Goal: Information Seeking & Learning: Understand process/instructions

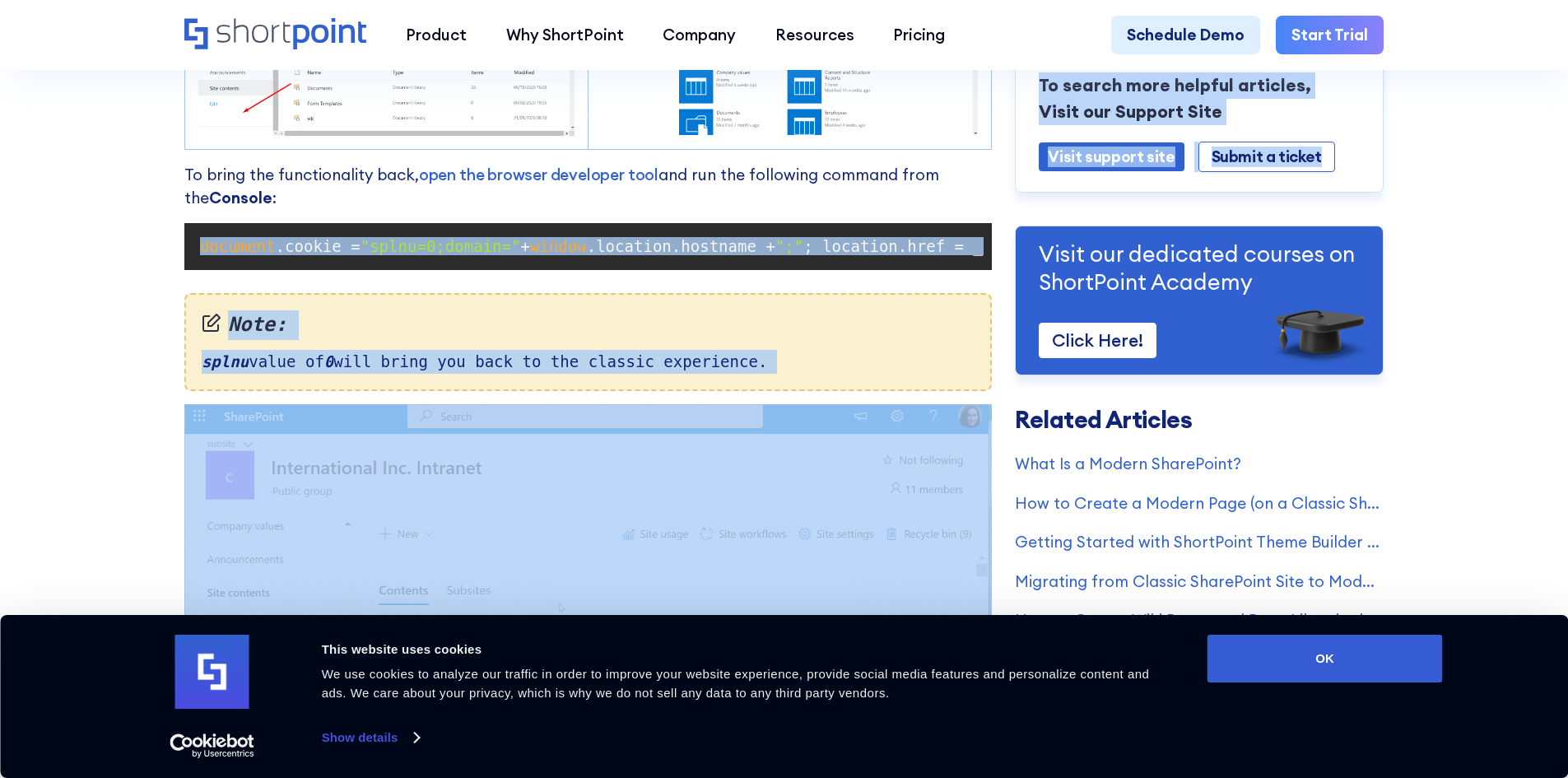
scroll to position [0, 582]
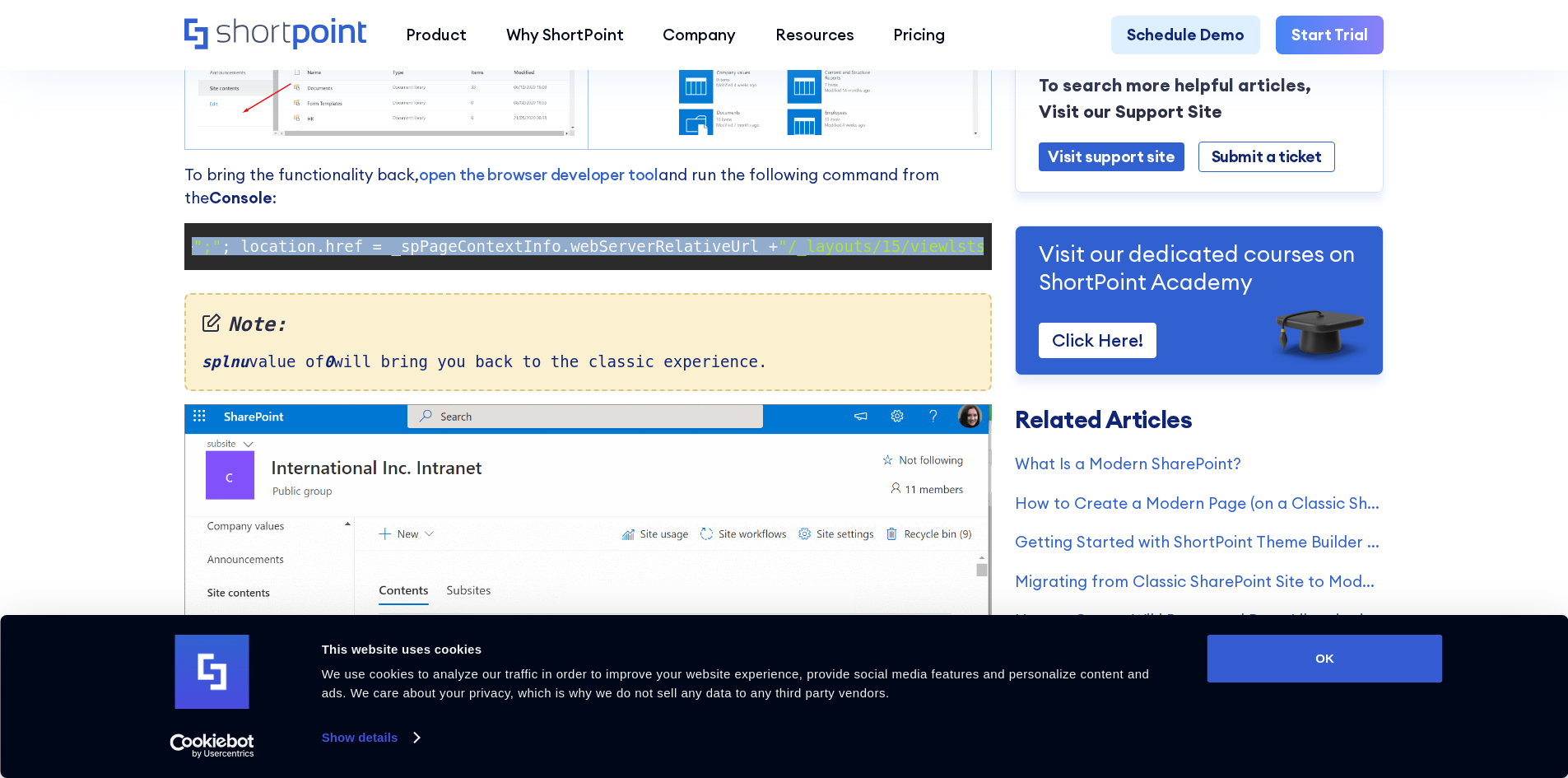
drag, startPoint x: 196, startPoint y: 260, endPoint x: 977, endPoint y: 256, distance: 781.0
click at [977, 256] on code "document .cookie = "splnu=0;domain=" + window .location.hostname + ";" ; locati…" at bounding box center [587, 246] width 792 height 31
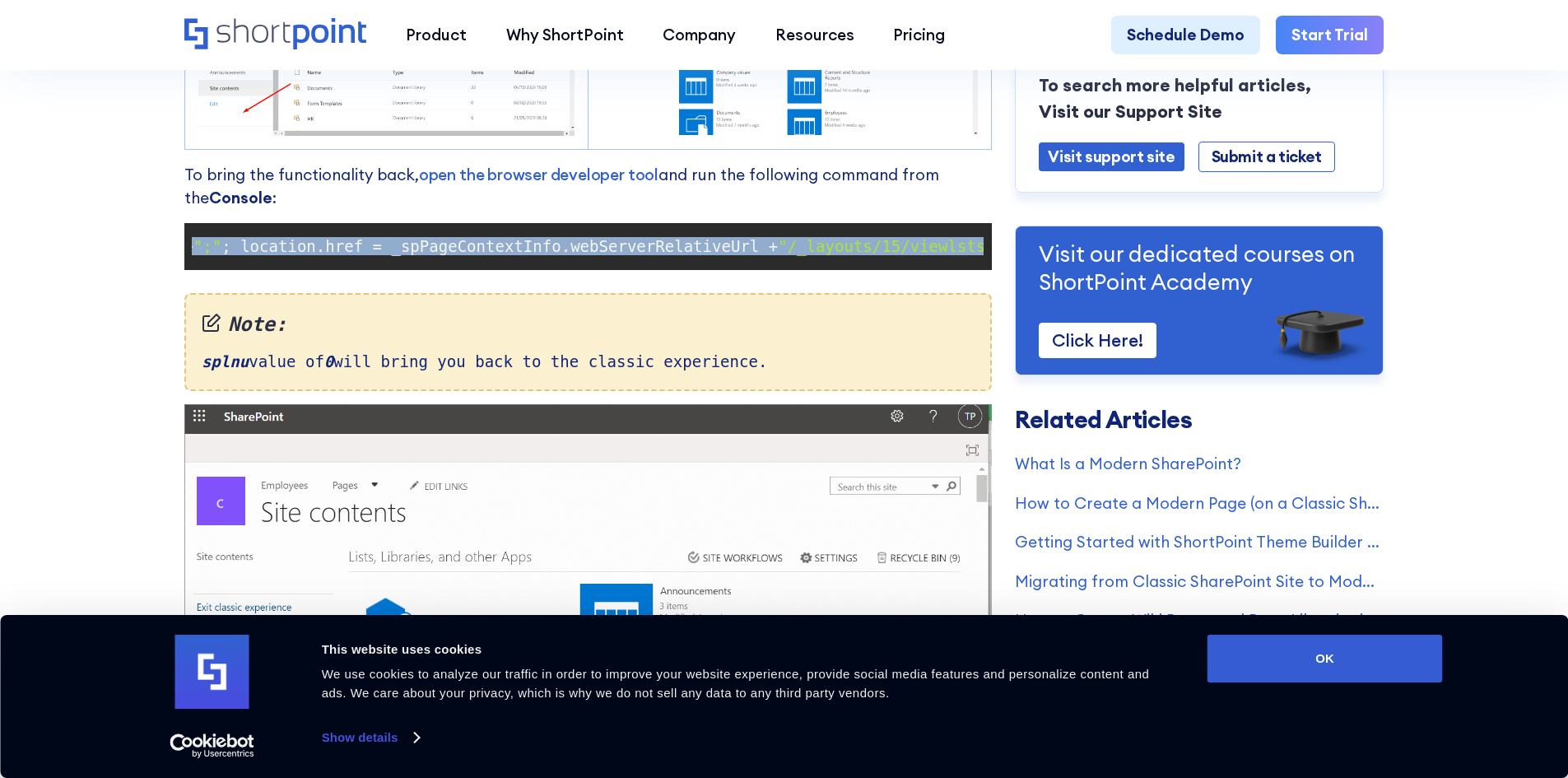
copy code "document .cookie = "splnu=0;domain=" + window .location.hostname + ";" ; locati…"
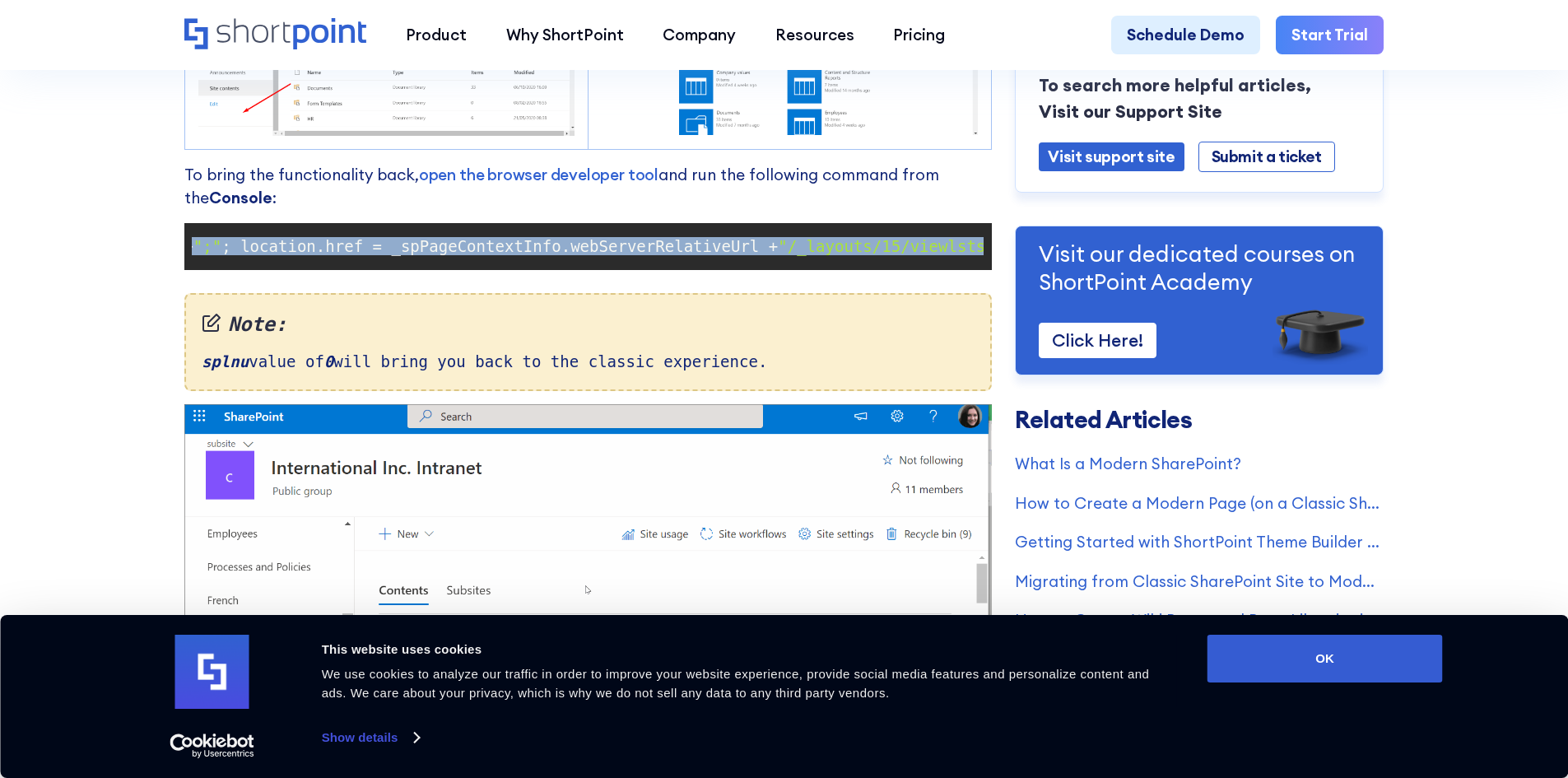
scroll to position [0, 0]
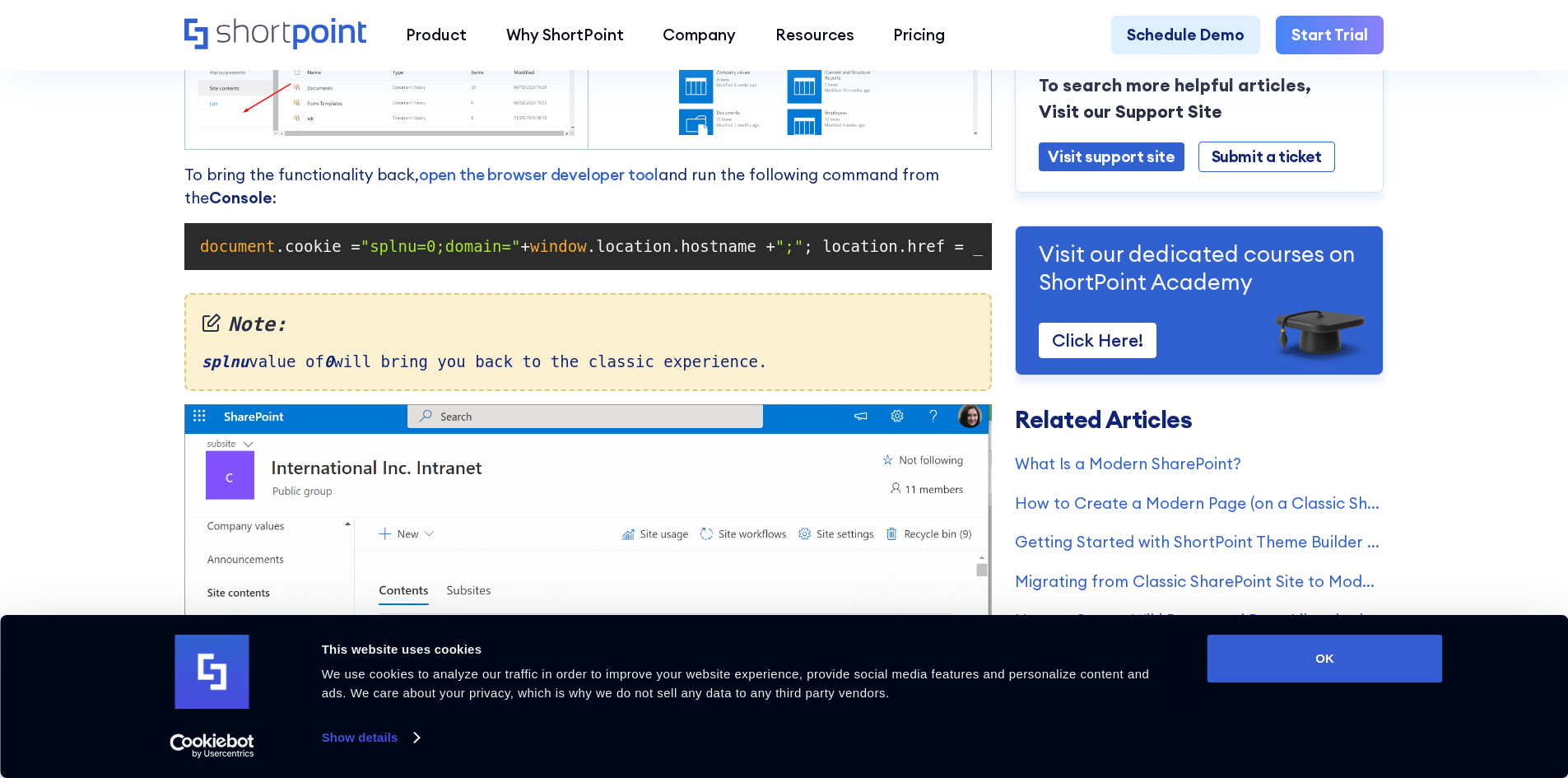
click at [801, 195] on p "To bring the functionality back, open the browser developer tool and run the fo…" at bounding box center [587, 186] width 808 height 47
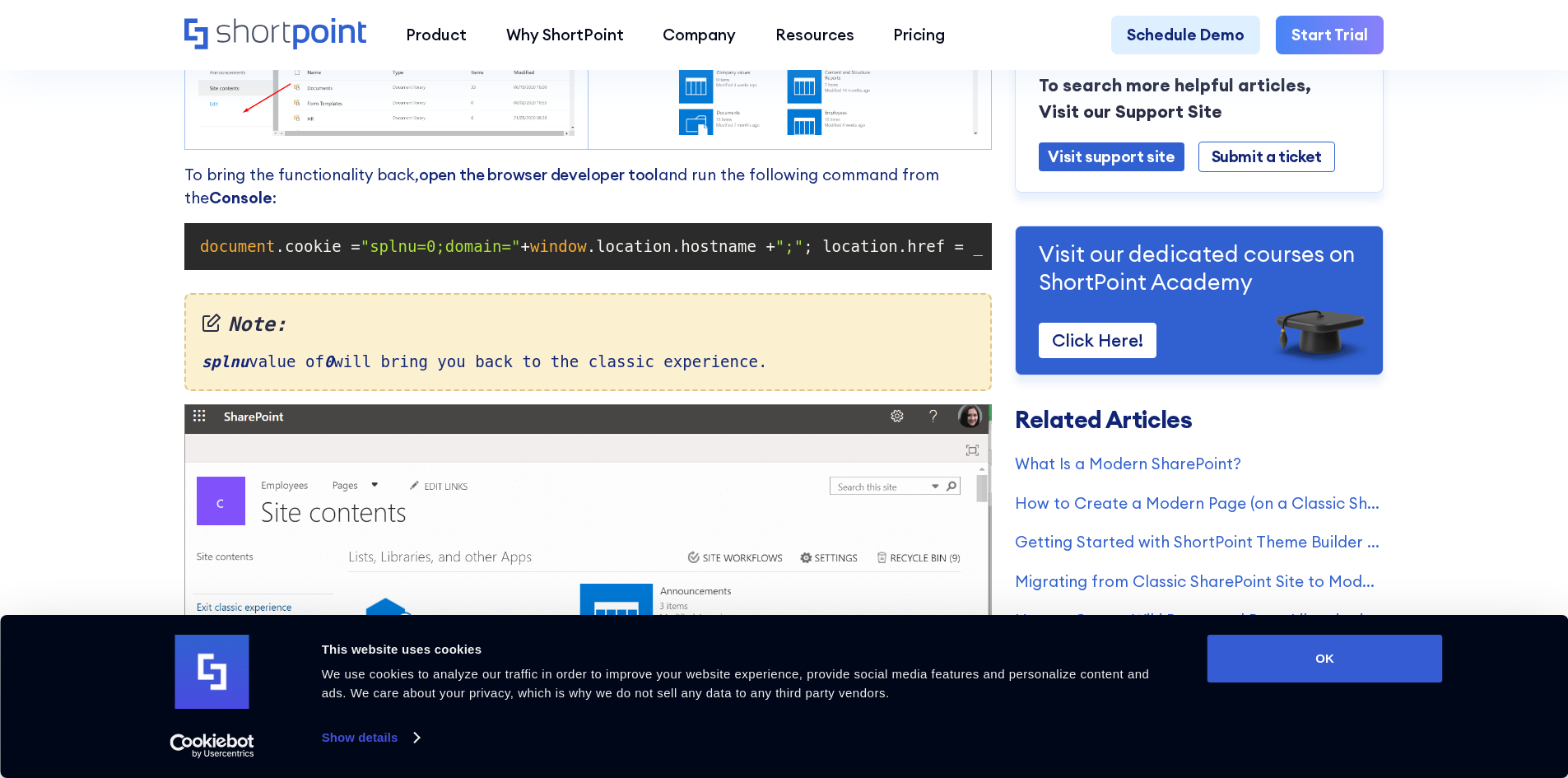
click at [478, 184] on link "open the browser developer tool" at bounding box center [538, 174] width 240 height 20
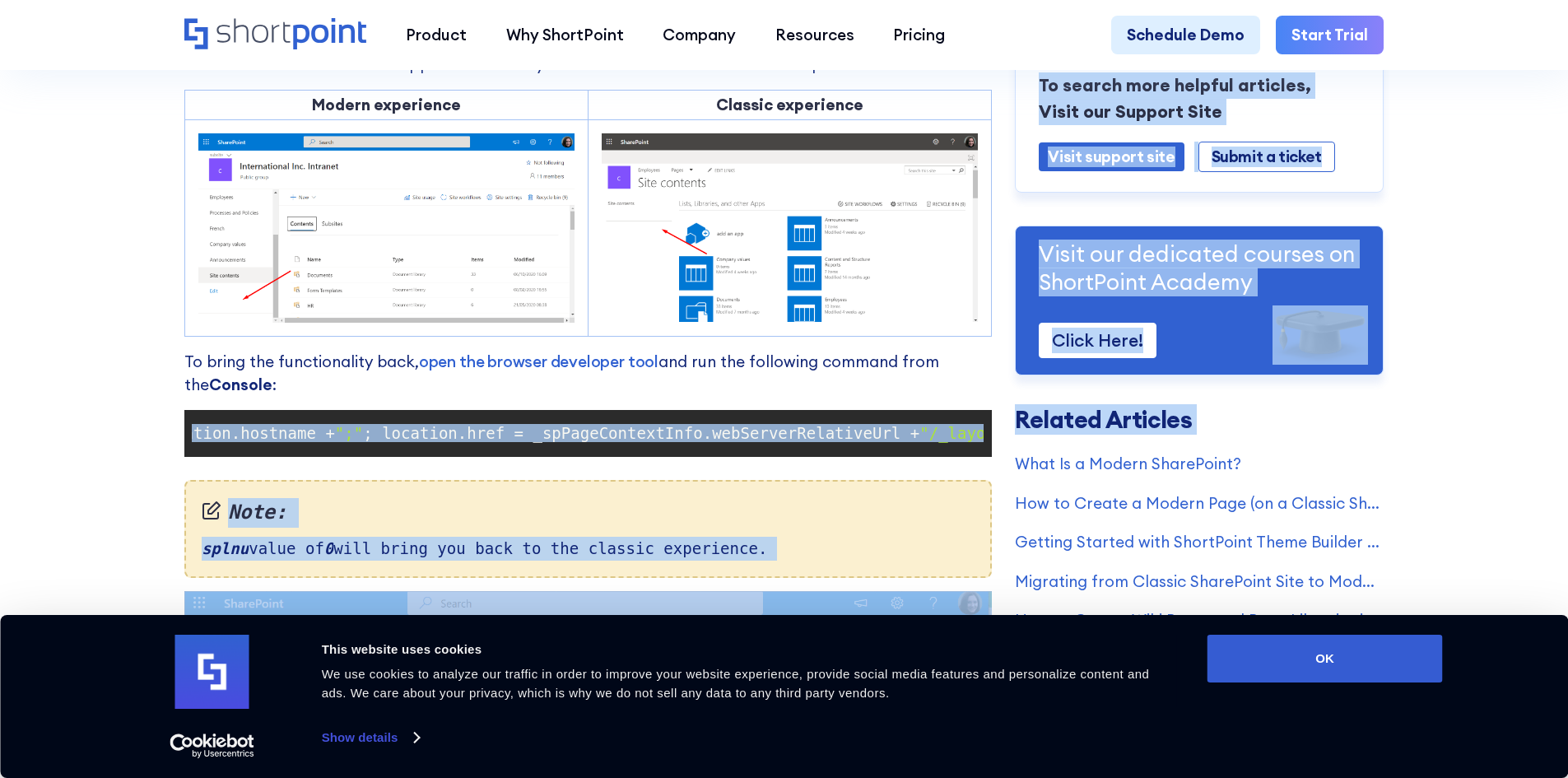
scroll to position [0, 582]
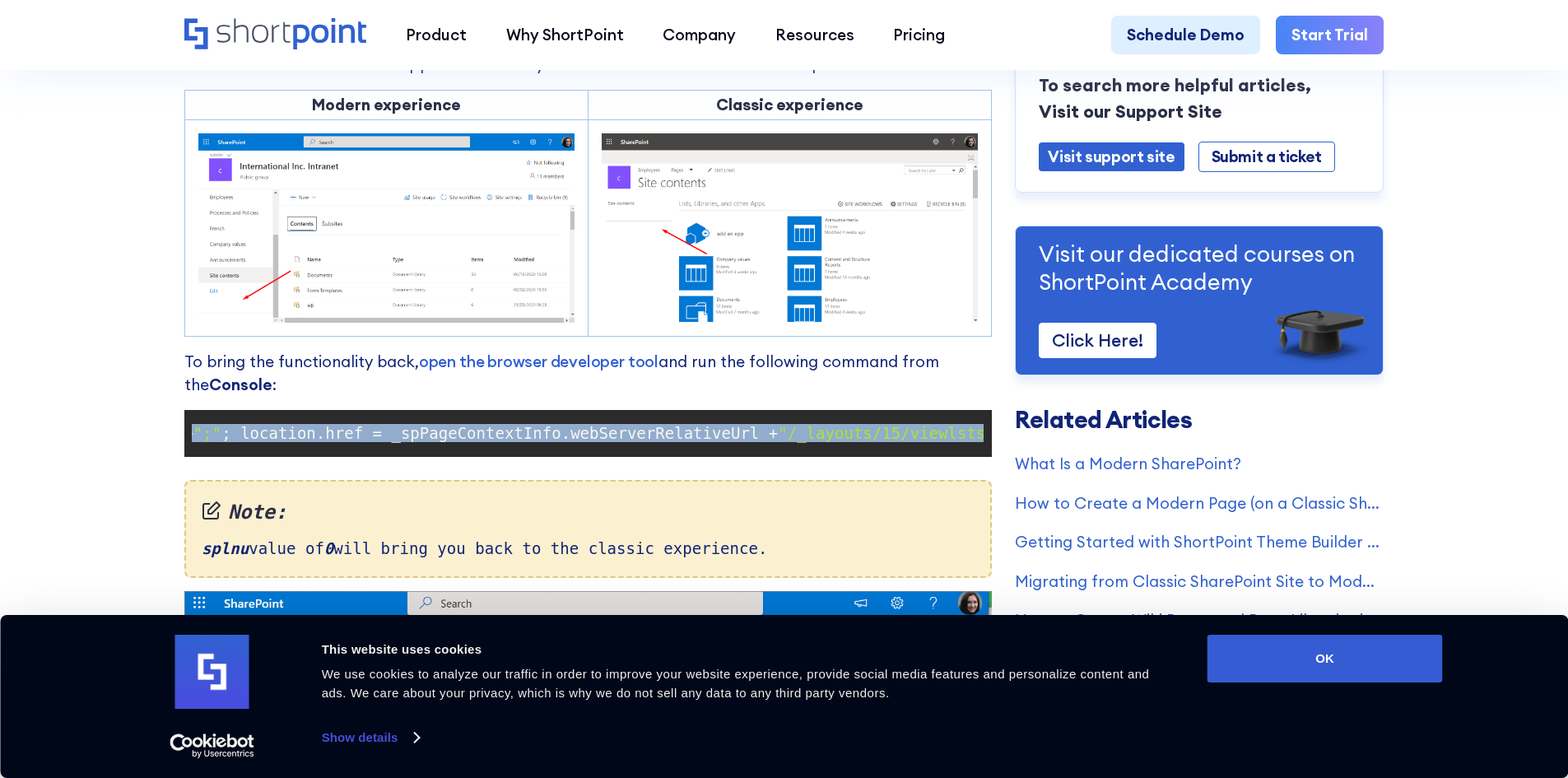
drag, startPoint x: 196, startPoint y: 441, endPoint x: 989, endPoint y: 442, distance: 793.0
click at [989, 442] on pre "document .cookie = "splnu=0;domain=" + window .location.hostname + ";" ; locati…" at bounding box center [587, 434] width 808 height 47
copy code "document .cookie = "splnu=0;domain=" + window .location.hostname + ";" ; locati…"
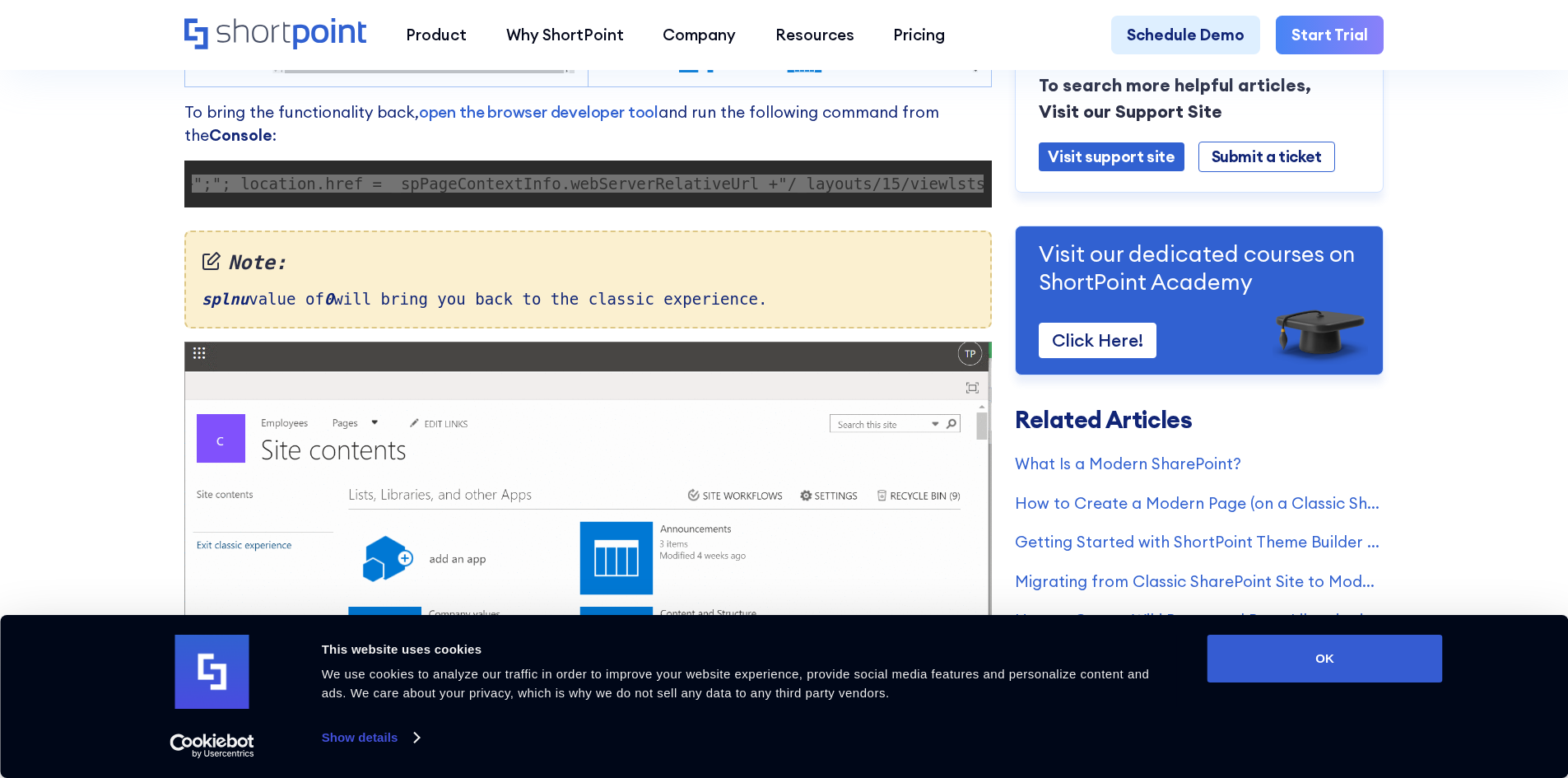
scroll to position [1483, 0]
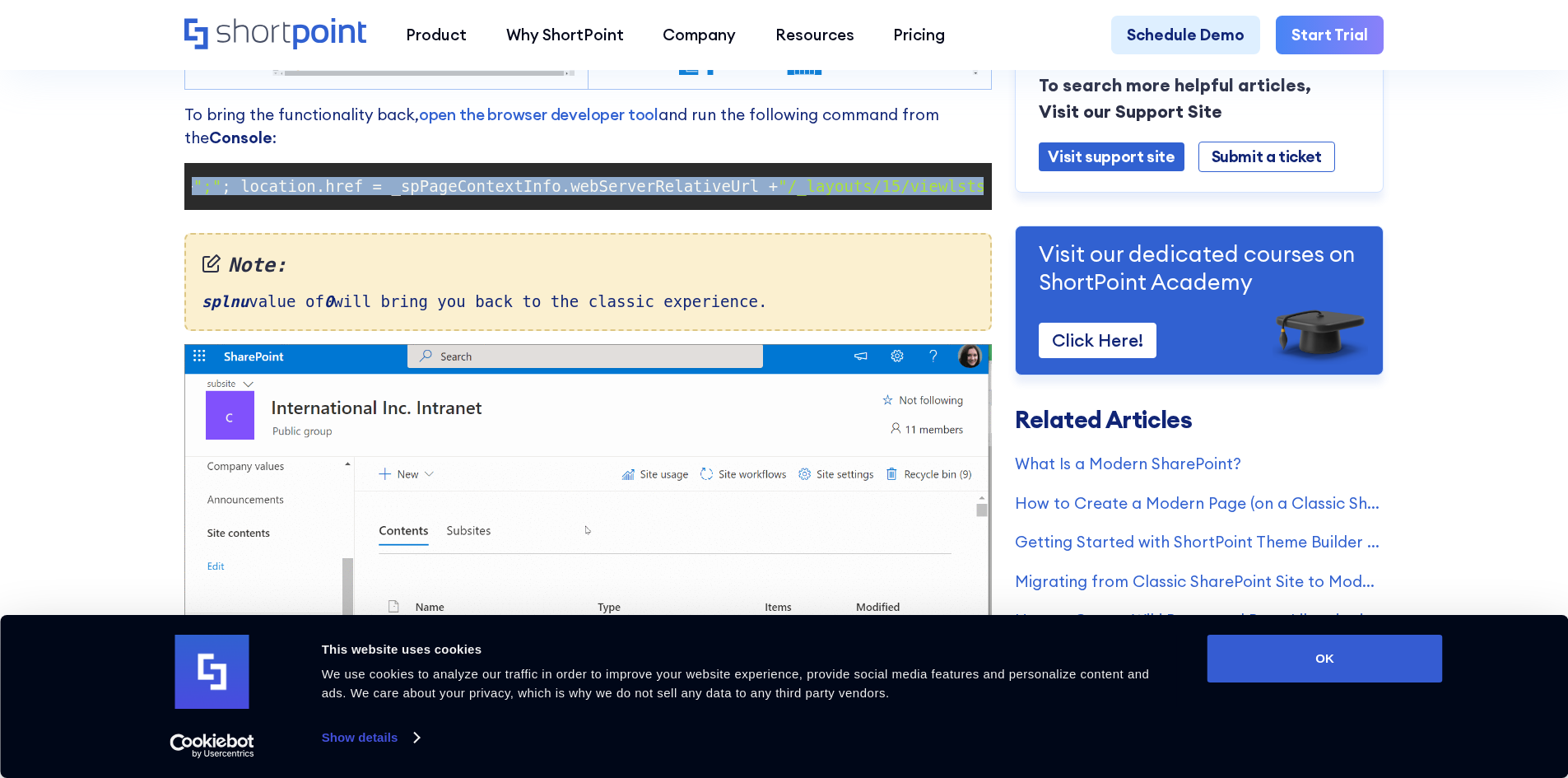
click at [548, 195] on span "; location.href = _spPageContextInfo.webServerRelativeUrl +" at bounding box center [499, 186] width 556 height 18
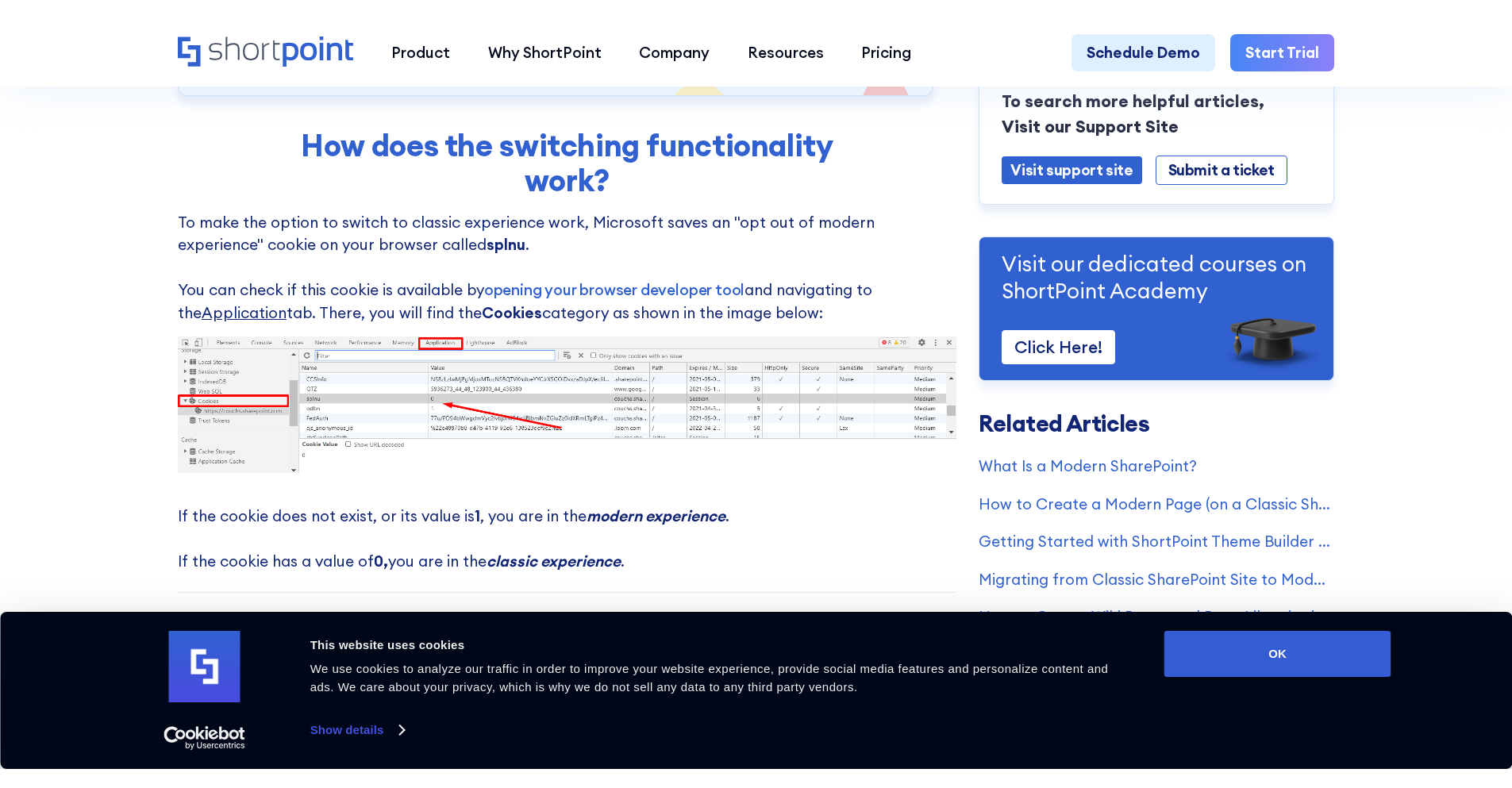
scroll to position [635, 0]
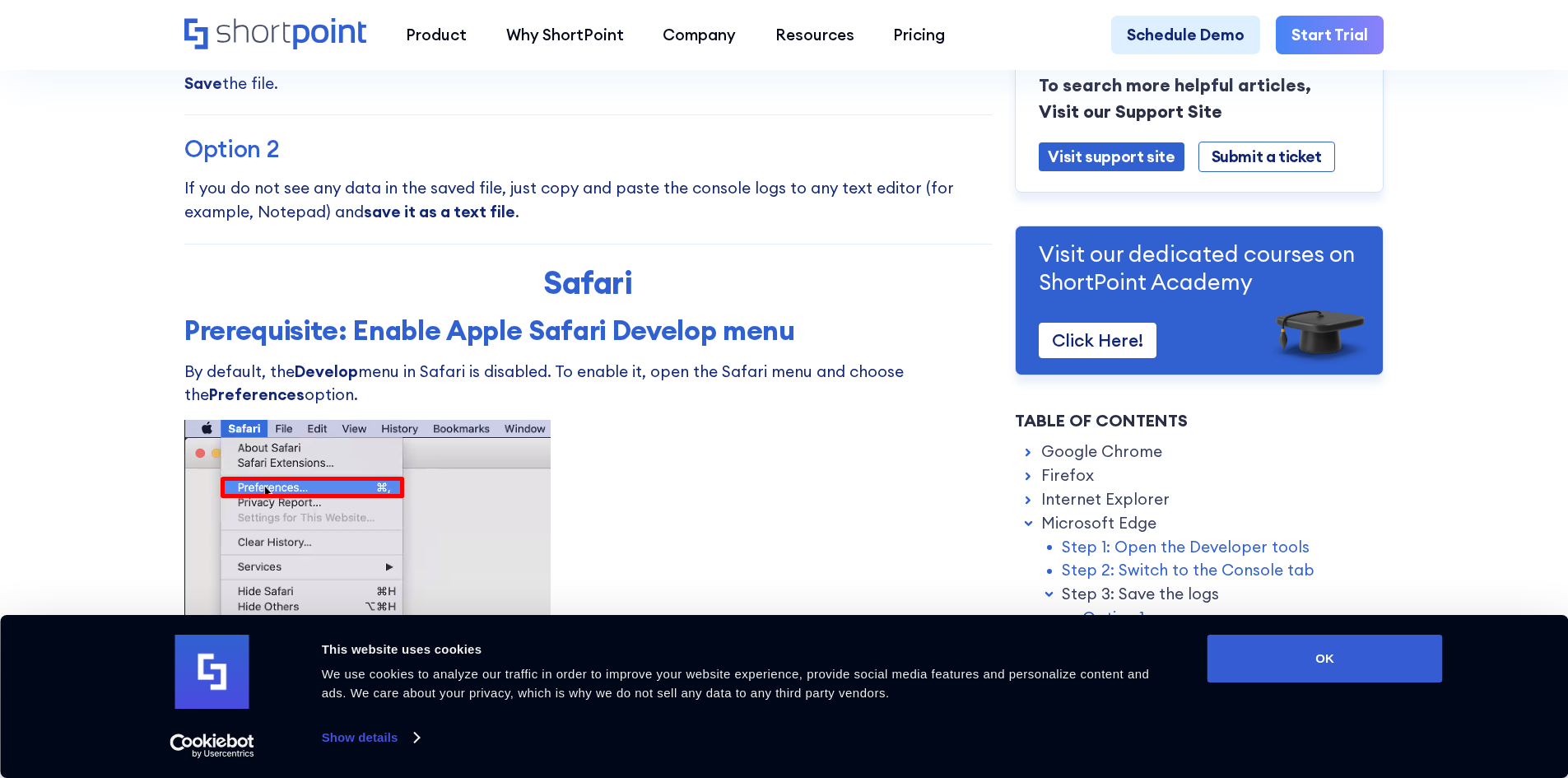
scroll to position [7578, 0]
